Goal: Task Accomplishment & Management: Use online tool/utility

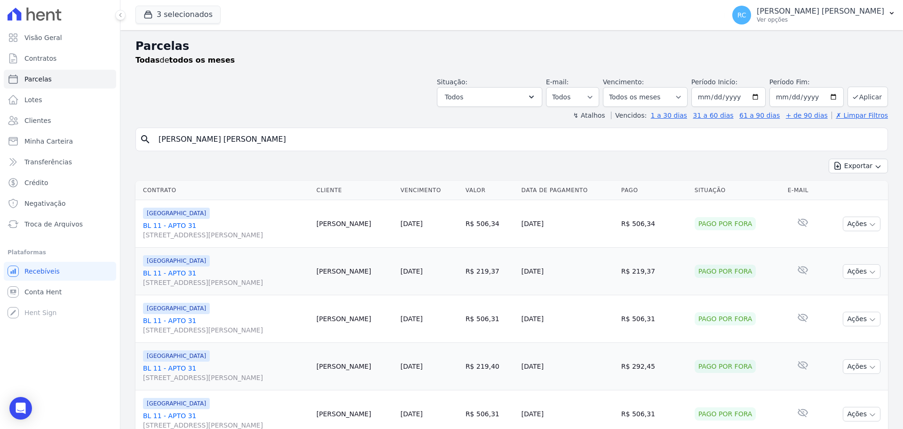
select select
drag, startPoint x: 0, startPoint y: 0, endPoint x: 52, endPoint y: 154, distance: 162.3
click at [52, 154] on div "Visão Geral Contratos [GEOGRAPHIC_DATA] Lotes Clientes Minha Carteira Transferê…" at bounding box center [451, 214] width 903 height 429
type input "LARIANE MOURA LIMA"
select select
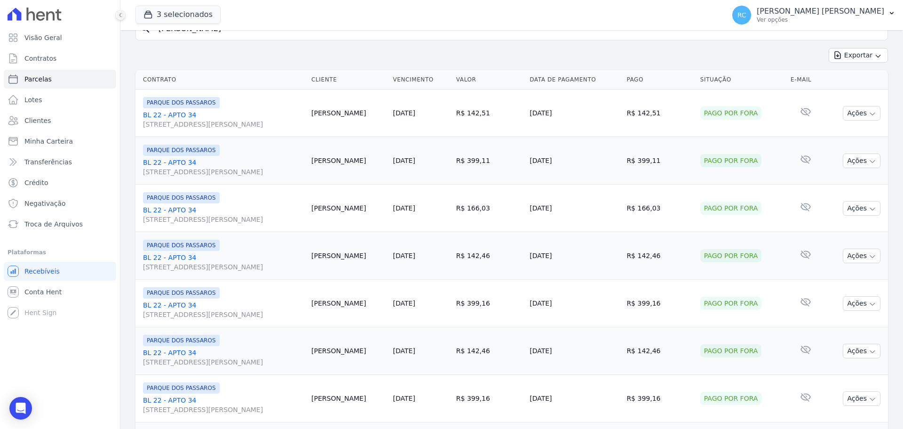
scroll to position [47, 0]
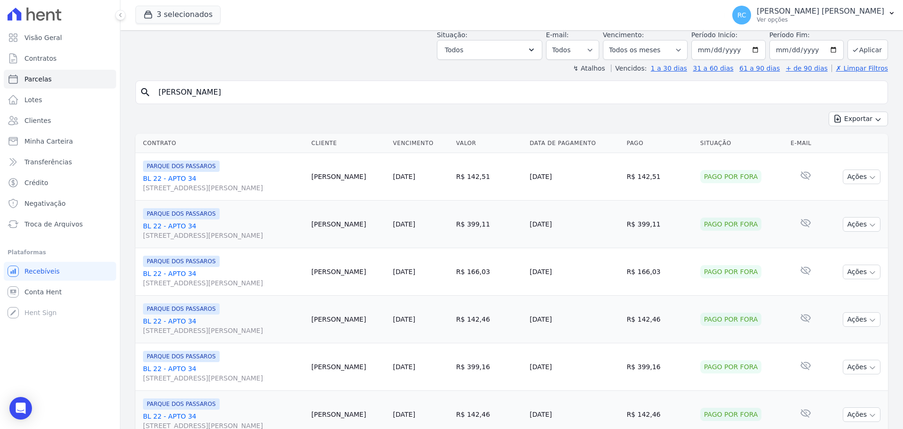
drag, startPoint x: 253, startPoint y: 98, endPoint x: 169, endPoint y: 92, distance: 84.0
click at [116, 88] on div "Visão Geral Contratos [GEOGRAPHIC_DATA] Lotes Clientes Minha Carteira Transferê…" at bounding box center [451, 214] width 903 height 429
click at [65, 295] on div "Você não possui Hent Sign ativado. Para saber mais, fale com a equipe Hent." at bounding box center [108, 314] width 117 height 38
click at [59, 290] on link "Conta Hent" at bounding box center [60, 291] width 112 height 19
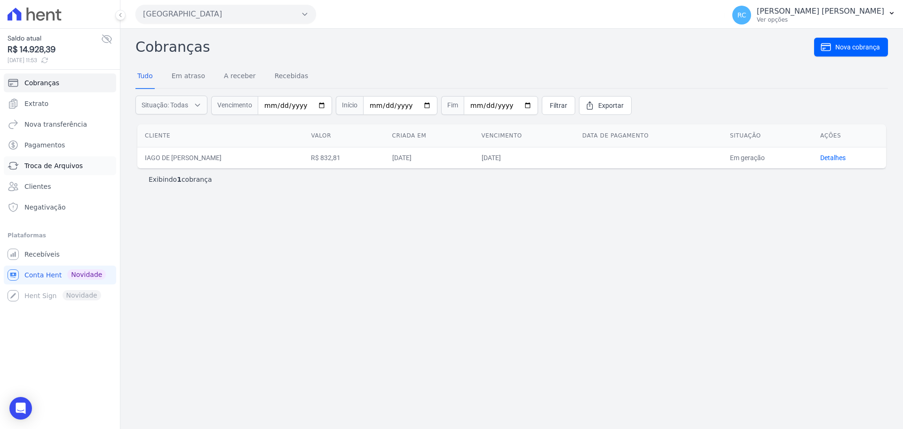
click at [58, 169] on span "Troca de Arquivos" at bounding box center [53, 165] width 58 height 9
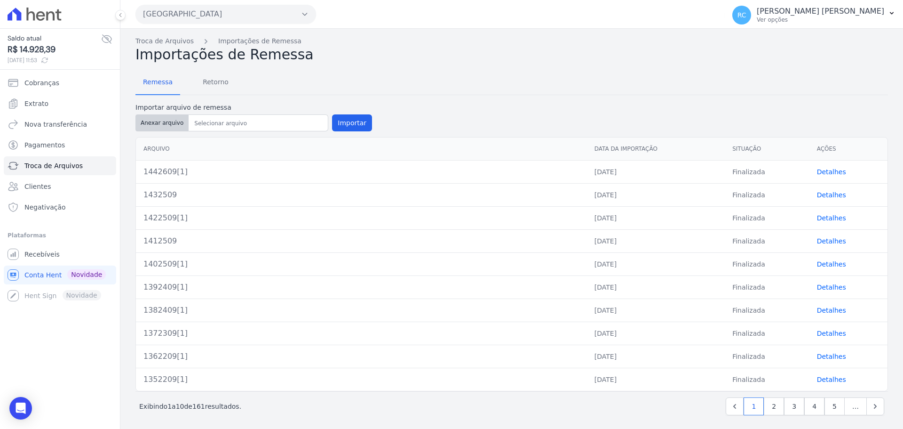
click at [170, 120] on button "Anexar arquivo" at bounding box center [161, 122] width 53 height 17
type input "1452909[1]"
click at [345, 122] on button "Importar" at bounding box center [352, 122] width 40 height 17
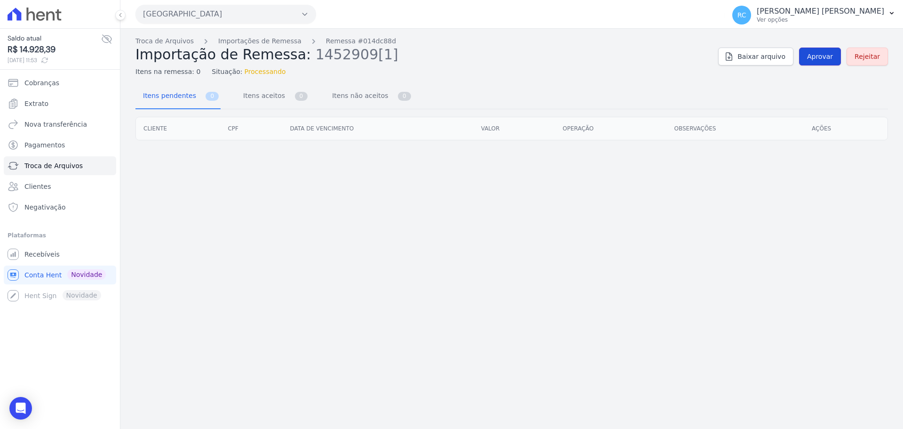
click at [821, 49] on link "Aprovar" at bounding box center [820, 57] width 42 height 18
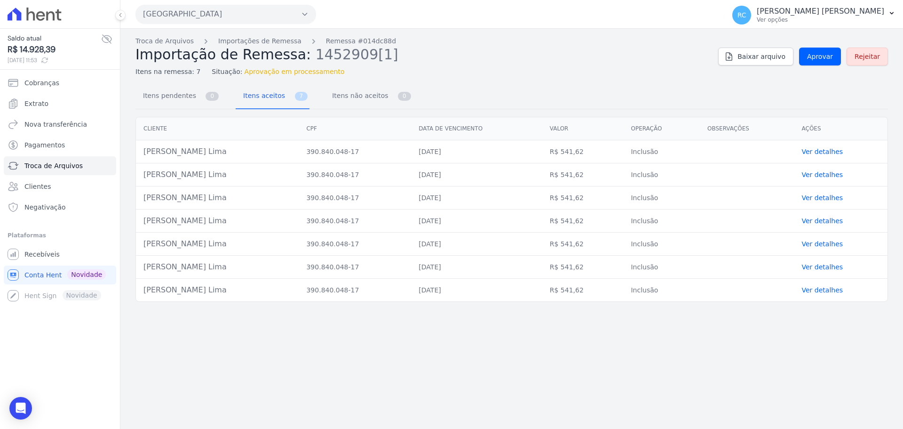
click at [829, 152] on link "Ver detalhes" at bounding box center [822, 152] width 41 height 8
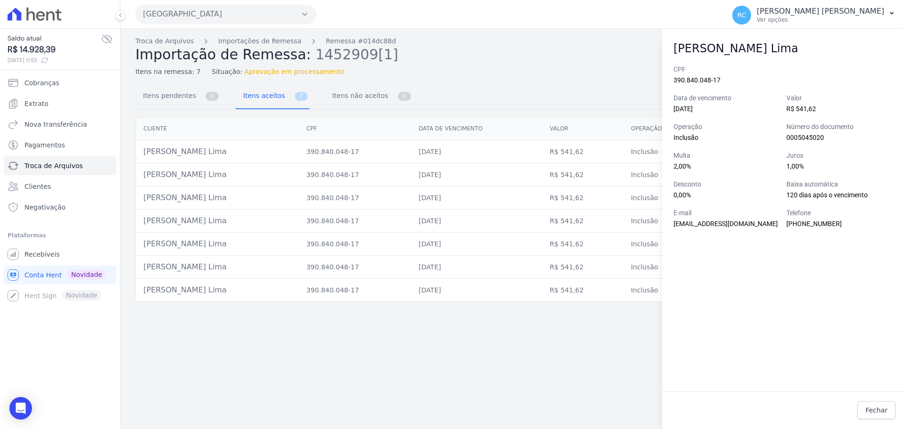
drag, startPoint x: 624, startPoint y: 75, endPoint x: 780, endPoint y: 60, distance: 156.9
click at [626, 75] on div "Itens na remessa: 7 Situação: Aprovação em processamento" at bounding box center [422, 70] width 575 height 14
click at [887, 15] on button "RC Raquel Costa de Almeida Ver opções" at bounding box center [814, 15] width 178 height 26
click at [631, 74] on div "Itens na remessa: 7 Situação: Aprovação em processamento" at bounding box center [422, 70] width 575 height 14
click at [600, 83] on div "Troca de Arquivos Importações de Remessa Remessa #014dc88d Importação de Remess…" at bounding box center [511, 229] width 783 height 400
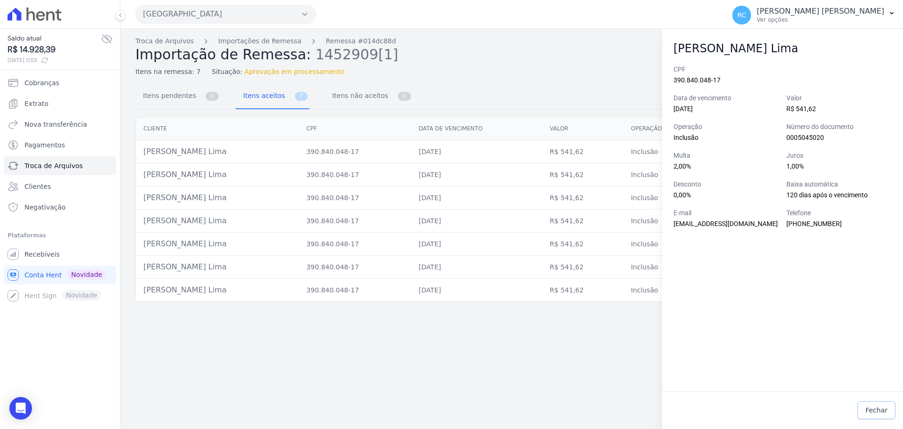
click at [878, 410] on span "Fechar" at bounding box center [877, 409] width 22 height 9
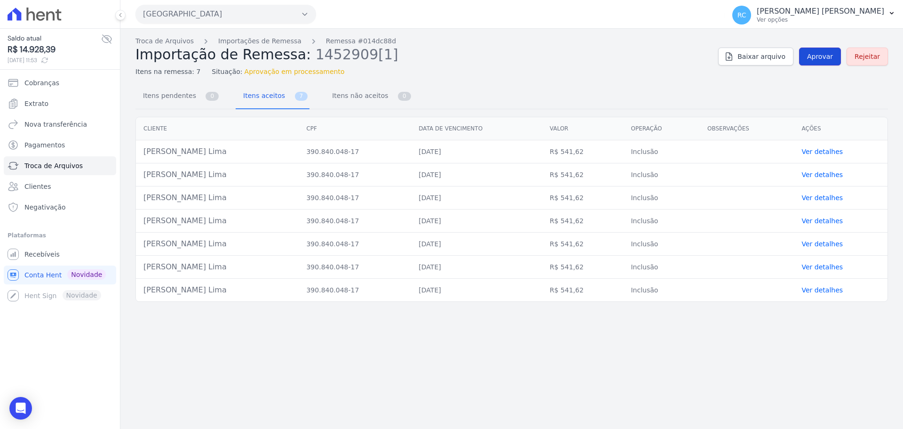
click at [829, 52] on span "Aprovar" at bounding box center [820, 56] width 26 height 9
drag, startPoint x: 207, startPoint y: 150, endPoint x: 144, endPoint y: 153, distance: 62.6
click at [144, 153] on td "Lariane Moura Lima" at bounding box center [217, 151] width 163 height 23
copy td "Lariane Moura Lim"
click at [820, 61] on span "Aprovar" at bounding box center [820, 56] width 26 height 9
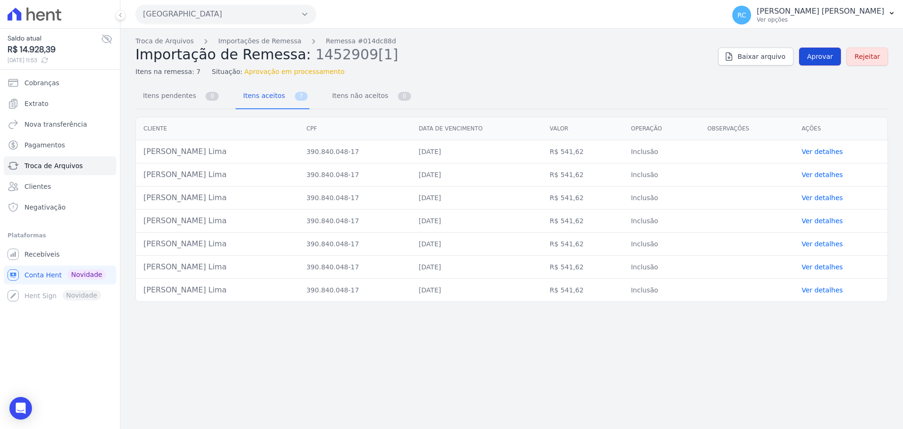
click at [818, 57] on span "Aprovar" at bounding box center [820, 56] width 26 height 9
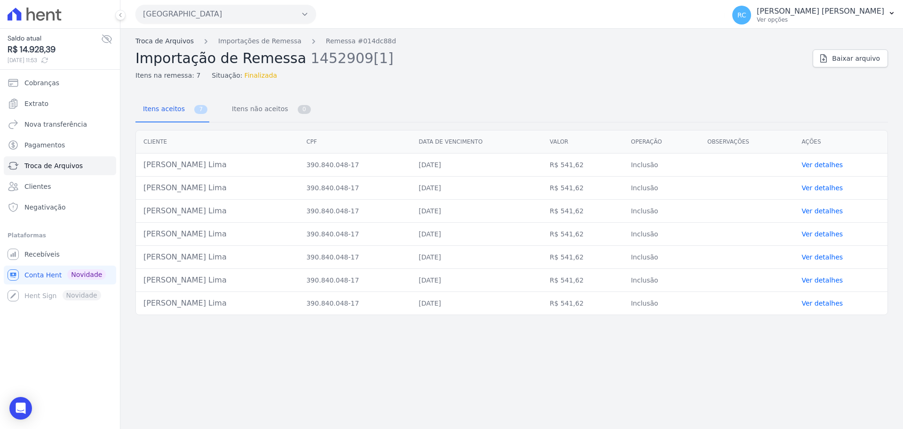
click at [167, 41] on link "Troca de Arquivos" at bounding box center [164, 41] width 58 height 10
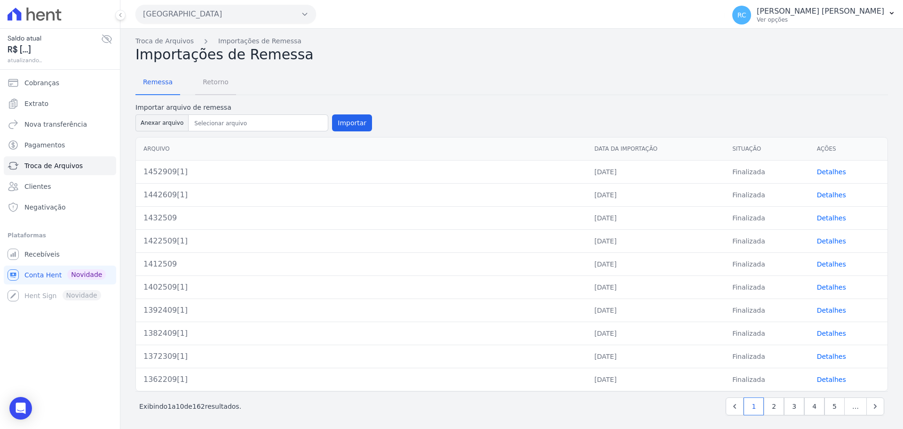
click at [220, 79] on span "Retorno" at bounding box center [215, 81] width 37 height 19
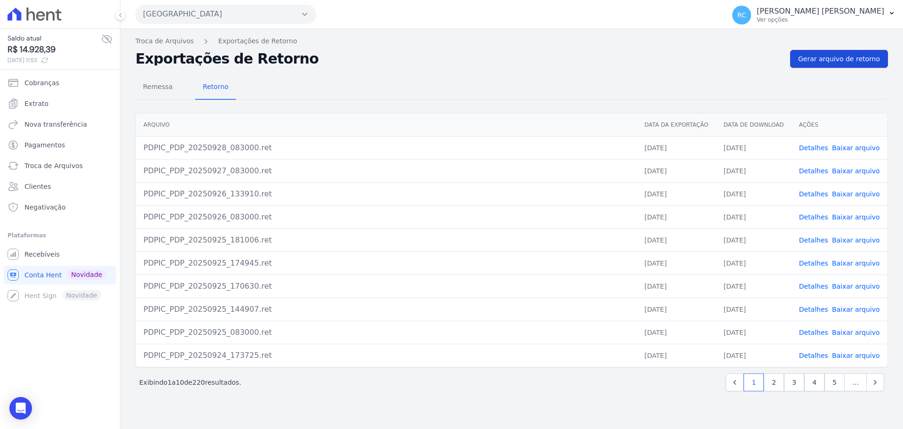
click at [853, 53] on link "Gerar arquivo de retorno" at bounding box center [839, 59] width 98 height 18
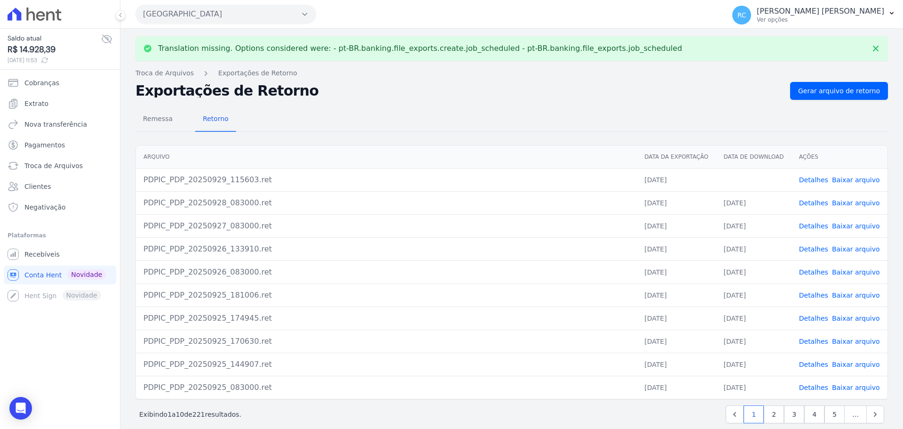
click at [849, 176] on link "Baixar arquivo" at bounding box center [856, 180] width 48 height 8
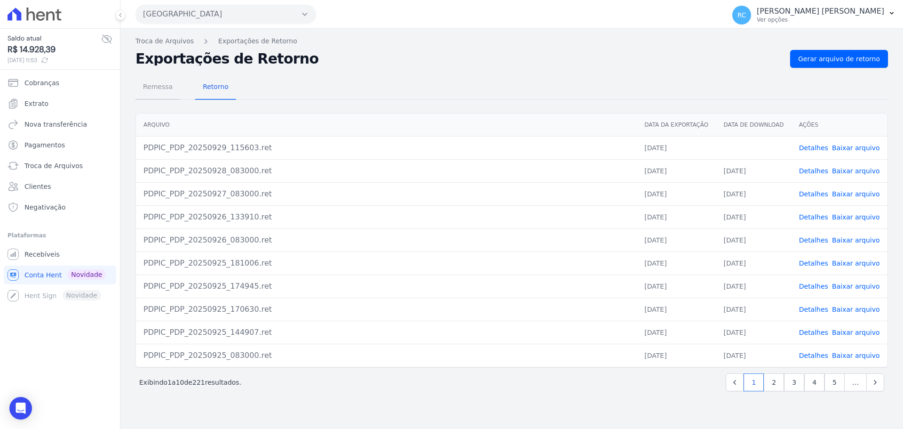
click at [146, 96] on span "Remessa" at bounding box center [157, 86] width 41 height 19
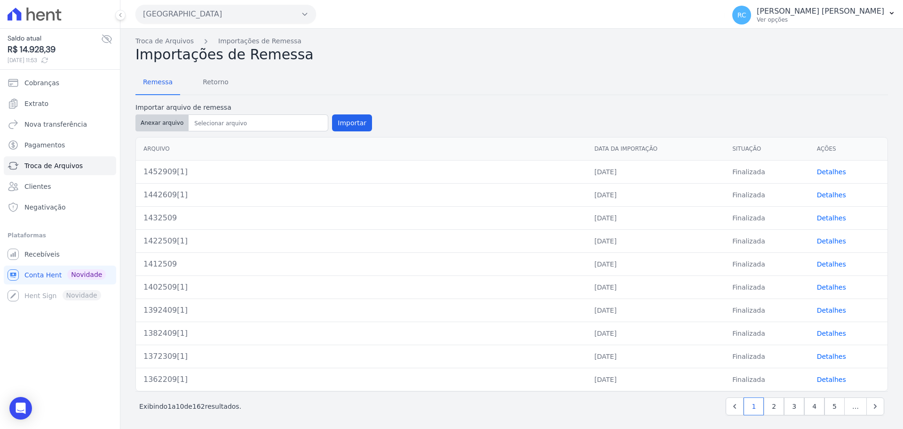
click at [161, 123] on button "Anexar arquivo" at bounding box center [161, 122] width 53 height 17
drag, startPoint x: 149, startPoint y: 121, endPoint x: 146, endPoint y: 126, distance: 5.1
click at [148, 123] on button "Anexar arquivo" at bounding box center [161, 122] width 53 height 17
type input "1462909[1]"
click at [332, 122] on button "Importar" at bounding box center [352, 122] width 40 height 17
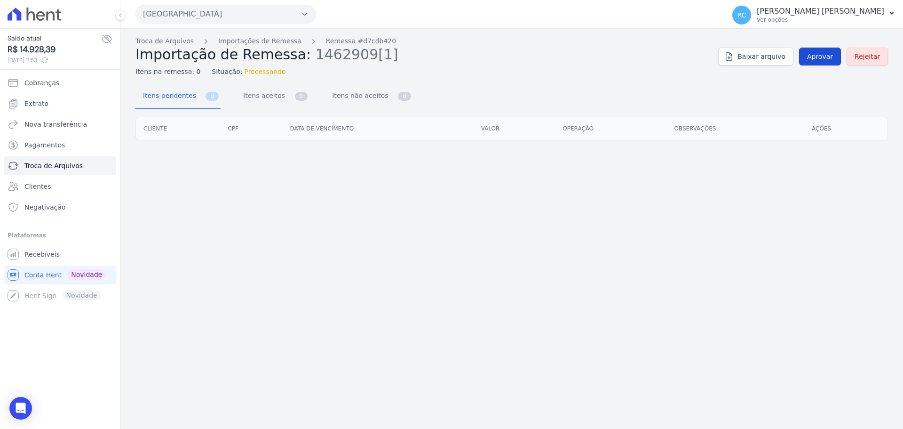
click at [822, 56] on span "Aprovar" at bounding box center [820, 56] width 26 height 9
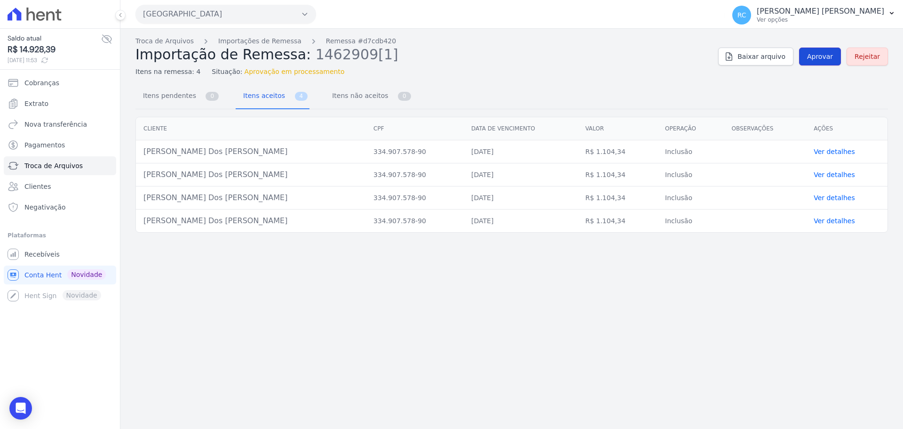
click at [814, 52] on span "Aprovar" at bounding box center [820, 56] width 26 height 9
click at [827, 56] on span "Aprovar" at bounding box center [820, 56] width 26 height 9
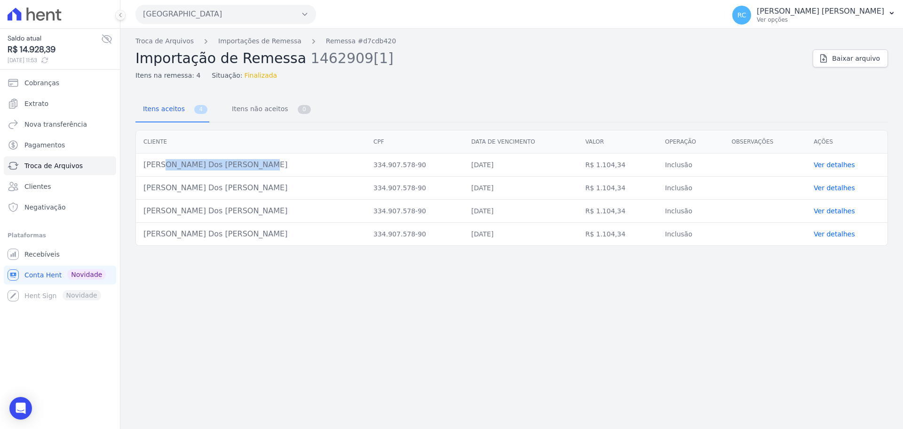
drag, startPoint x: 222, startPoint y: 163, endPoint x: 142, endPoint y: 171, distance: 79.9
click at [142, 171] on td "[PERSON_NAME]" at bounding box center [251, 164] width 230 height 23
click at [167, 43] on link "Troca de Arquivos" at bounding box center [164, 41] width 58 height 10
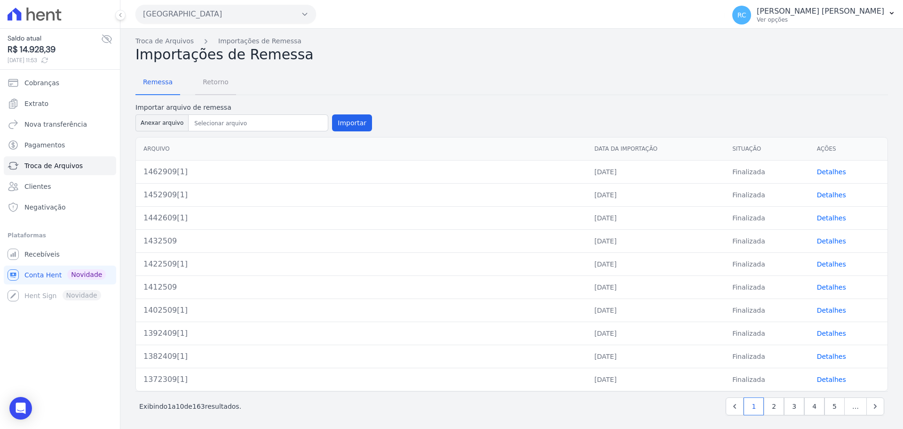
click at [222, 83] on span "Retorno" at bounding box center [215, 81] width 37 height 19
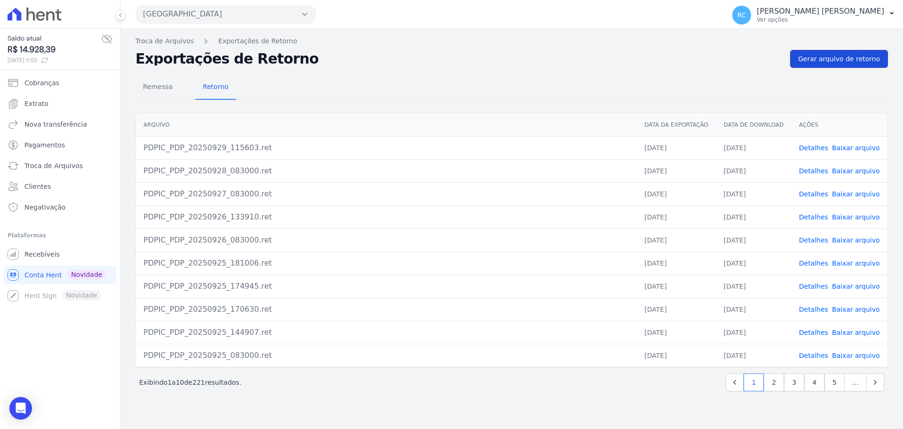
click at [835, 59] on span "Gerar arquivo de retorno" at bounding box center [839, 58] width 82 height 9
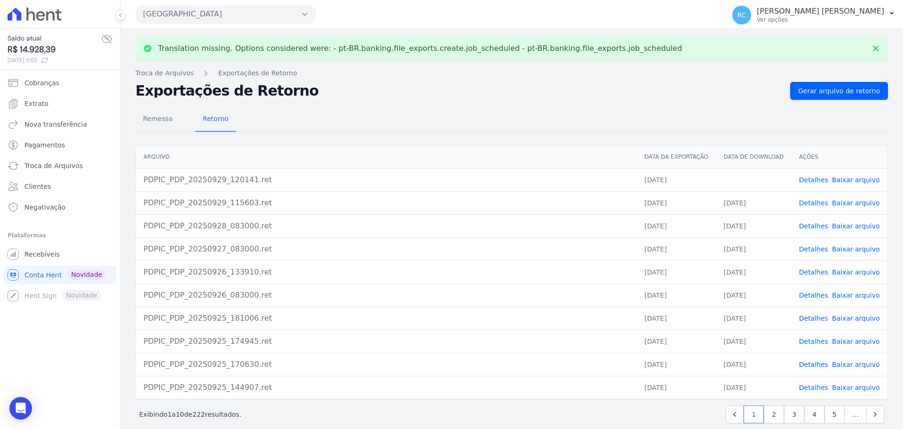
click at [841, 176] on link "Baixar arquivo" at bounding box center [856, 180] width 48 height 8
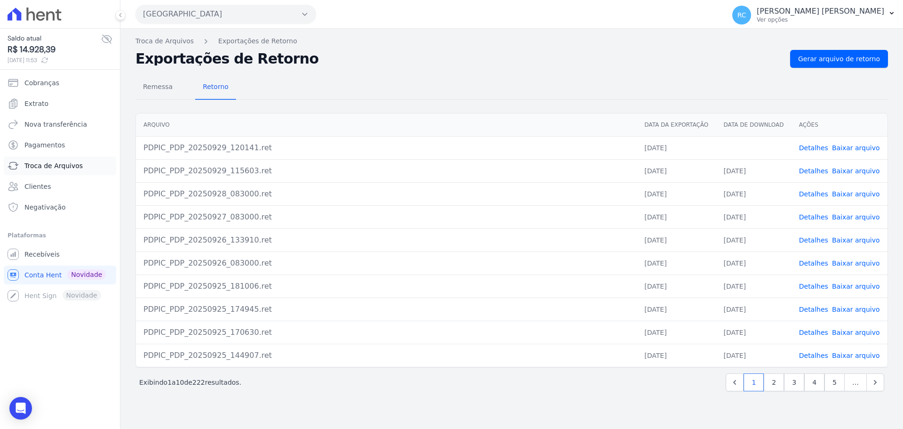
click at [68, 163] on span "Troca de Arquivos" at bounding box center [53, 165] width 58 height 9
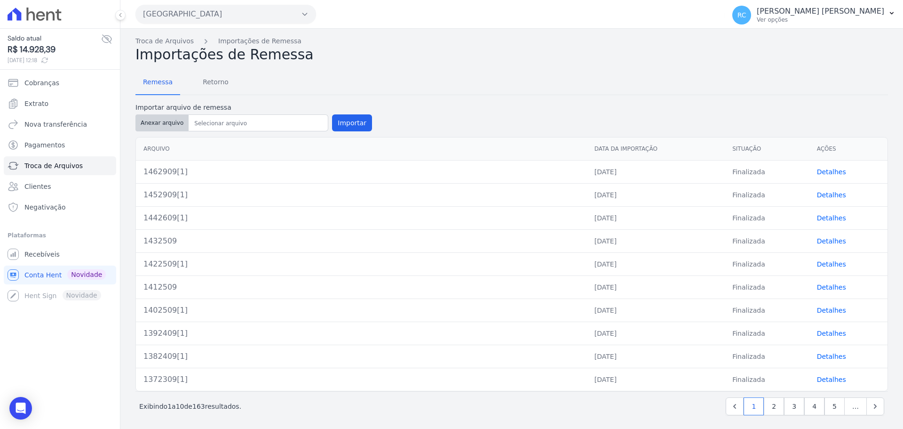
click at [165, 124] on button "Anexar arquivo" at bounding box center [161, 122] width 53 height 17
type input "1472909[1]"
drag, startPoint x: 165, startPoint y: 124, endPoint x: 219, endPoint y: 133, distance: 54.8
click at [219, 133] on div "Arquivo Data da Importação Situação Ações 1462909[1] 29/09/2025 Finalizada Deta…" at bounding box center [511, 264] width 783 height 262
click at [338, 121] on button "Importar" at bounding box center [352, 122] width 40 height 17
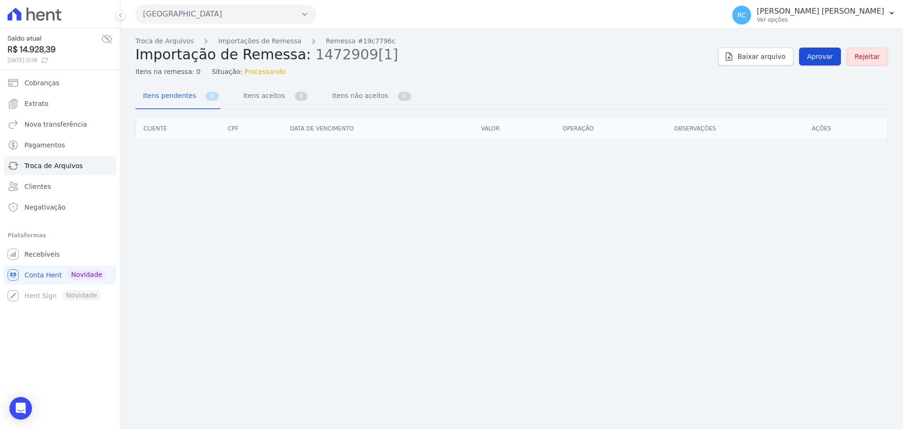
click at [822, 51] on link "Aprovar" at bounding box center [820, 57] width 42 height 18
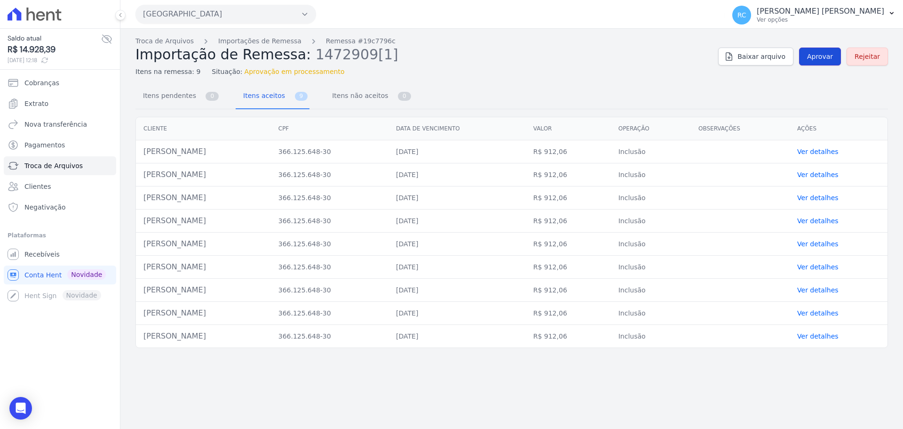
click at [830, 48] on link "Aprovar" at bounding box center [820, 57] width 42 height 18
drag, startPoint x: 810, startPoint y: 67, endPoint x: 815, endPoint y: 60, distance: 9.0
click at [811, 66] on div "Troca de Arquivos Importações de Remessa Remessa #19c7796c Importação de Remess…" at bounding box center [511, 56] width 753 height 40
click at [816, 59] on span "Aprovar" at bounding box center [820, 56] width 26 height 9
drag, startPoint x: 246, startPoint y: 150, endPoint x: 141, endPoint y: 151, distance: 104.4
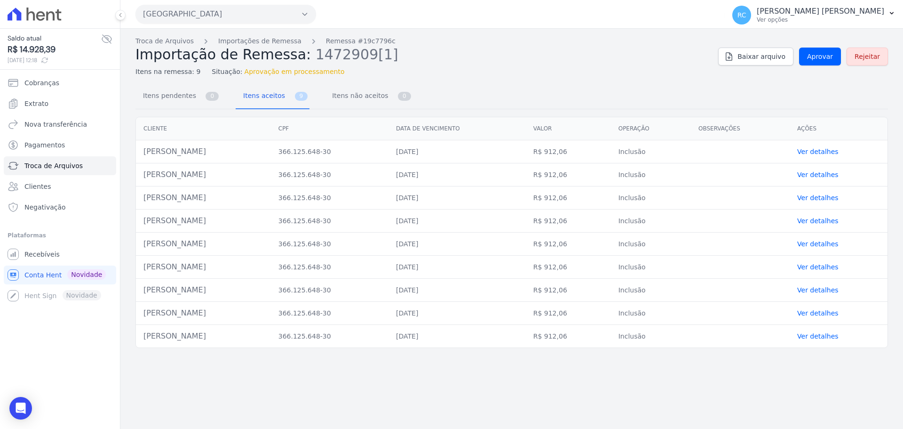
click at [141, 151] on td "[PERSON_NAME]" at bounding box center [203, 151] width 135 height 23
copy td "[PERSON_NAME]"
click at [813, 55] on span "Aprovar" at bounding box center [820, 56] width 26 height 9
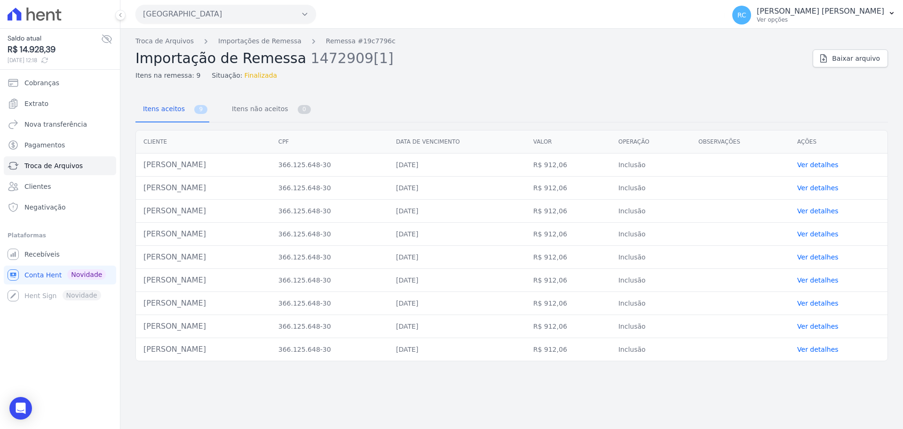
drag, startPoint x: 217, startPoint y: 162, endPoint x: 139, endPoint y: 166, distance: 78.2
click at [139, 166] on td "[PERSON_NAME]" at bounding box center [203, 164] width 135 height 23
copy td "[PERSON_NAME]"
click at [154, 40] on link "Troca de Arquivos" at bounding box center [164, 41] width 58 height 10
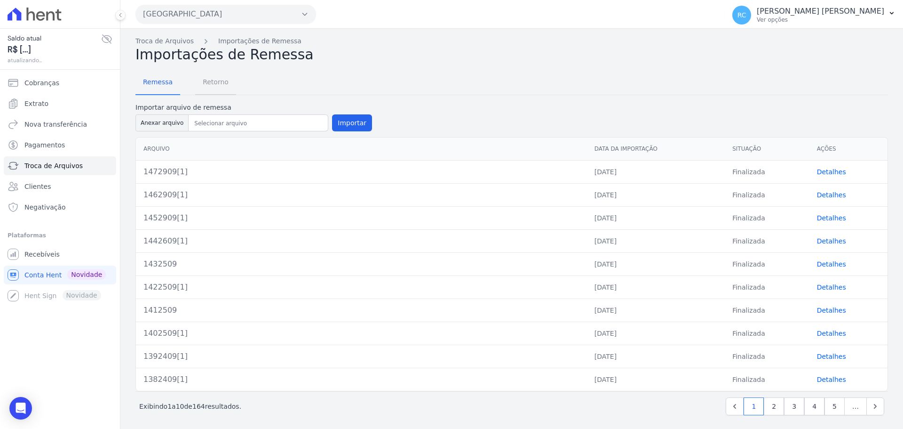
click at [213, 76] on span "Retorno" at bounding box center [215, 81] width 37 height 19
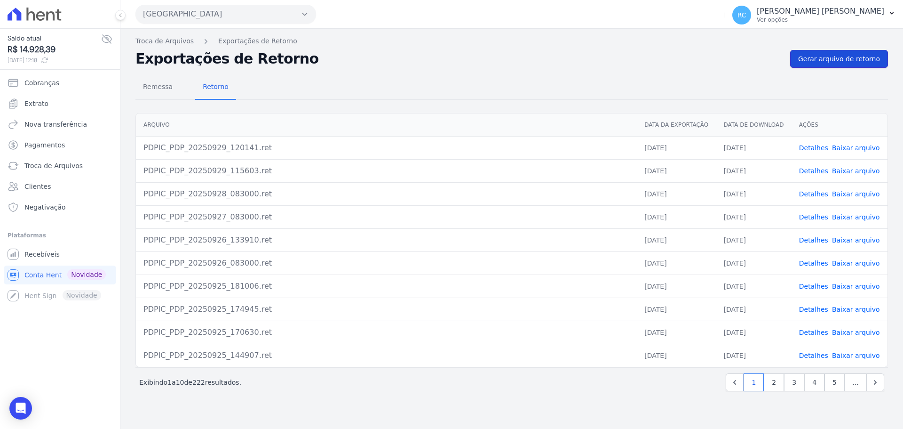
click at [820, 59] on span "Gerar arquivo de retorno" at bounding box center [839, 58] width 82 height 9
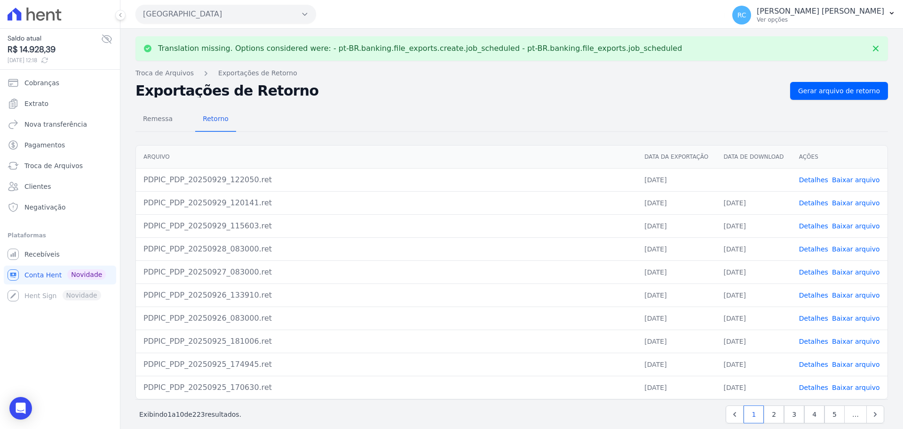
click at [845, 184] on span "Baixar arquivo" at bounding box center [856, 179] width 48 height 9
click at [845, 181] on link "Baixar arquivo" at bounding box center [856, 180] width 48 height 8
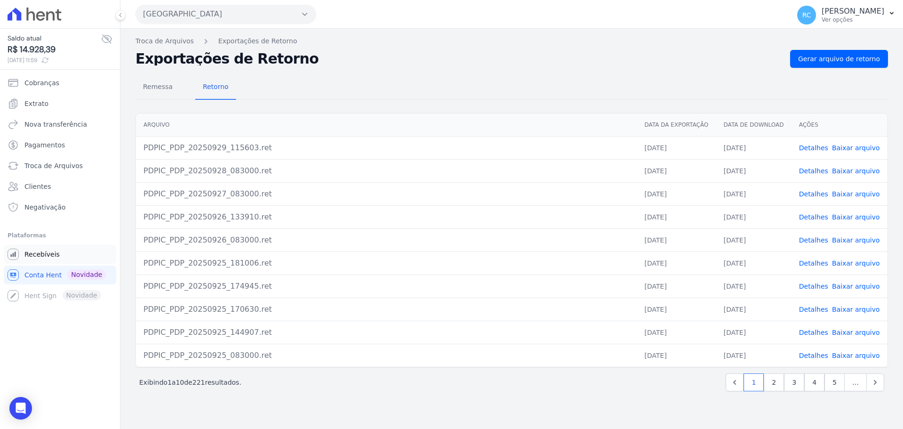
click at [48, 254] on span "Recebíveis" at bounding box center [41, 253] width 35 height 9
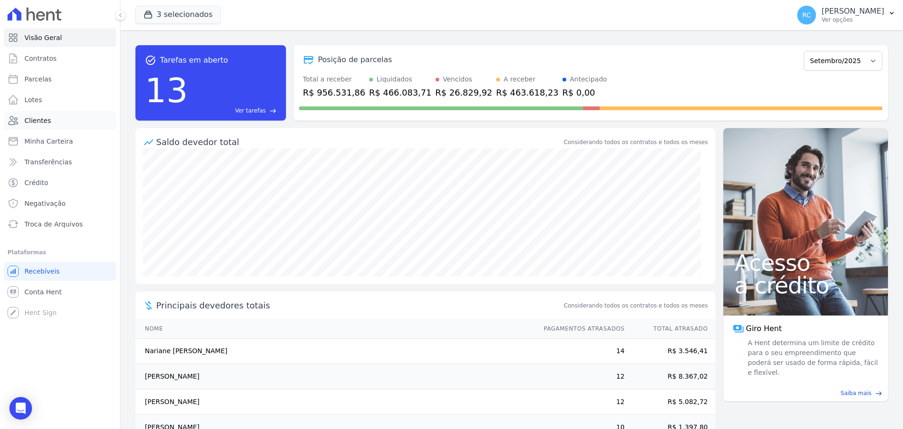
click at [61, 118] on link "Clientes" at bounding box center [60, 120] width 112 height 19
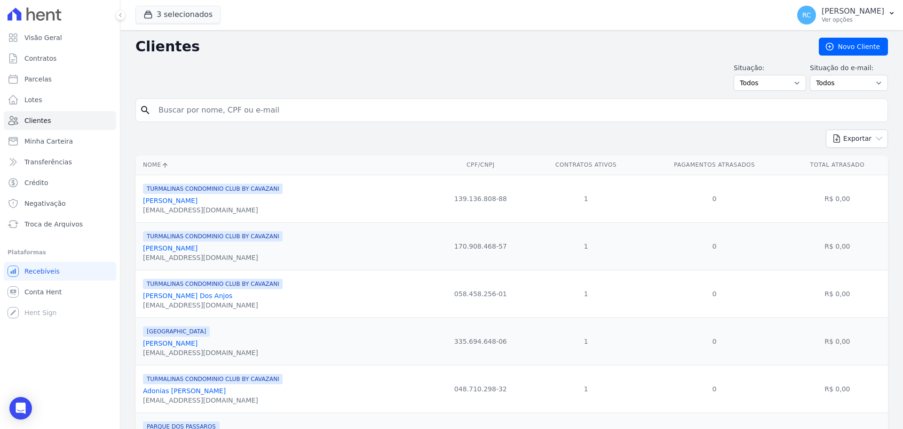
click at [256, 111] on input "search" at bounding box center [518, 110] width 731 height 19
paste input "[PERSON_NAME]"
type input "[PERSON_NAME]"
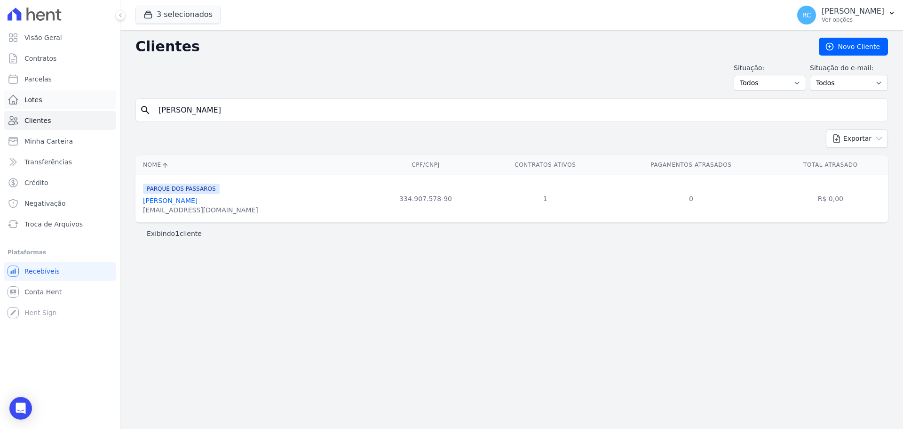
drag, startPoint x: 287, startPoint y: 111, endPoint x: 60, endPoint y: 95, distance: 227.8
click at [61, 95] on div "Visão Geral Contratos [GEOGRAPHIC_DATA] Lotes Clientes Minha Carteira Transferê…" at bounding box center [451, 214] width 903 height 429
paste input "[PERSON_NAME]"
type input "[PERSON_NAME]"
drag, startPoint x: 276, startPoint y: 112, endPoint x: 68, endPoint y: 107, distance: 207.5
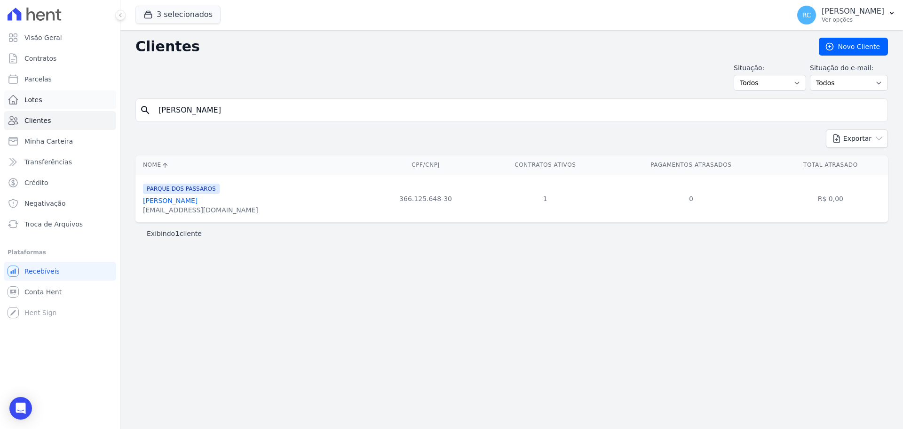
click at [66, 110] on div "Visão Geral Contratos [GEOGRAPHIC_DATA] Lotes Clientes Minha Carteira Transferê…" at bounding box center [451, 214] width 903 height 429
